Goal: Navigation & Orientation: Find specific page/section

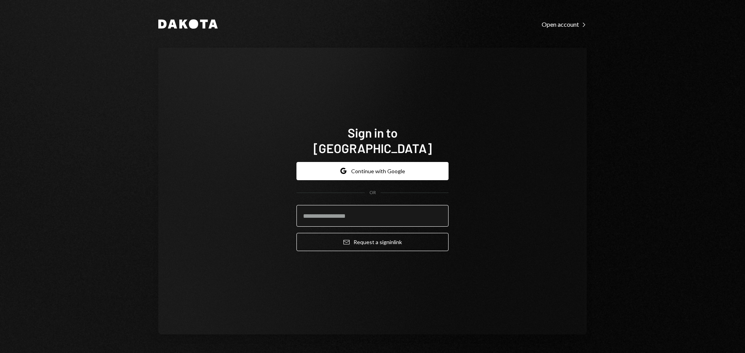
click at [330, 208] on input "email" at bounding box center [372, 216] width 152 height 22
click at [406, 164] on button "Google Continue with Google" at bounding box center [372, 171] width 152 height 18
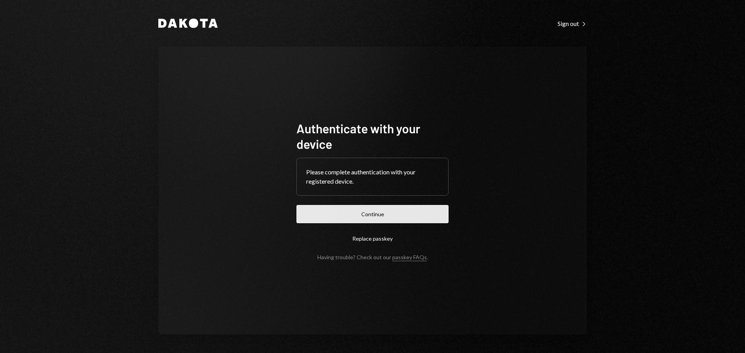
click at [317, 213] on button "Continue" at bounding box center [372, 214] width 152 height 18
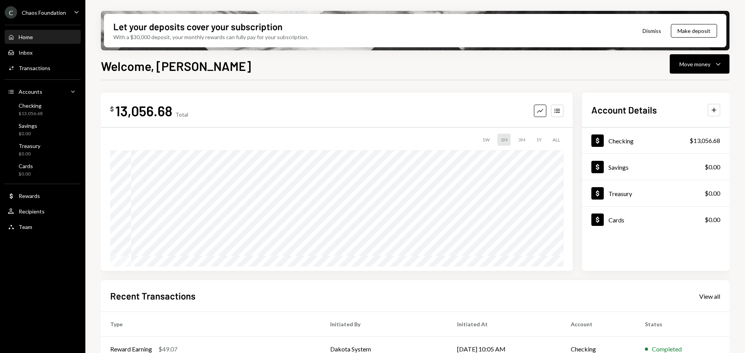
click at [408, 84] on div "$ 13,056.68 Total Graph Accounts 1W 1M 3M 1Y ALL Account Details Plus Dollar Ch…" at bounding box center [415, 278] width 628 height 396
click at [40, 51] on div "Inbox Inbox" at bounding box center [43, 52] width 70 height 7
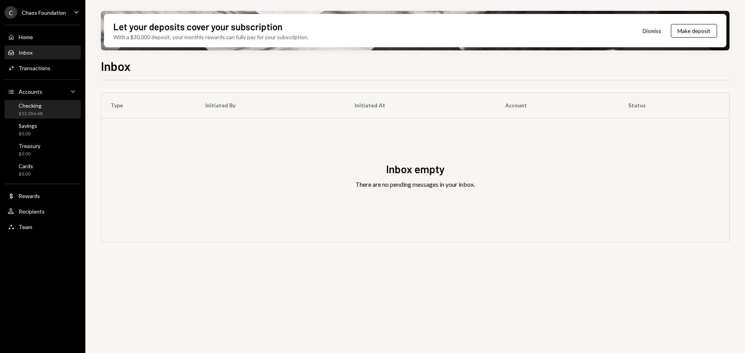
click at [48, 112] on div "Checking $13,056.68" at bounding box center [43, 109] width 70 height 15
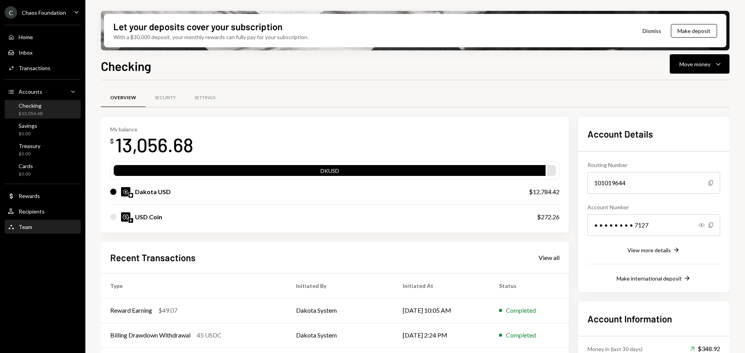
click at [22, 227] on div "Team" at bounding box center [26, 227] width 14 height 7
